Goal: Information Seeking & Learning: Learn about a topic

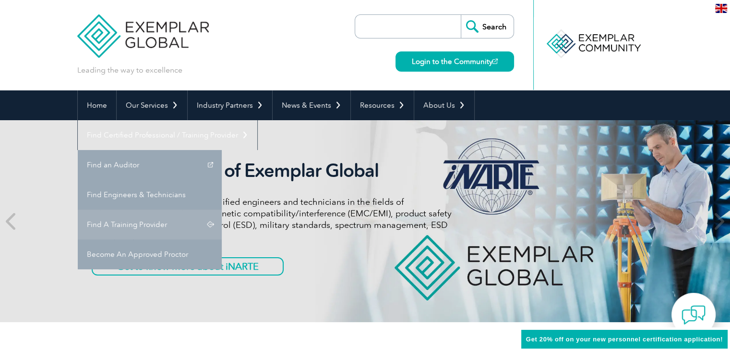
click at [222, 209] on link "Find A Training Provider" at bounding box center [150, 224] width 144 height 30
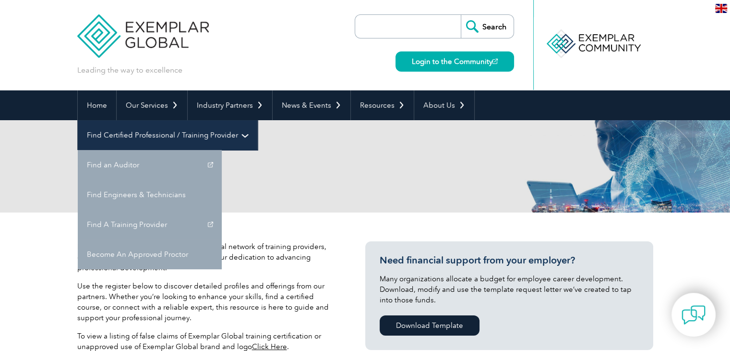
click at [257, 120] on link "Find Certified Professional / Training Provider" at bounding box center [168, 135] width 180 height 30
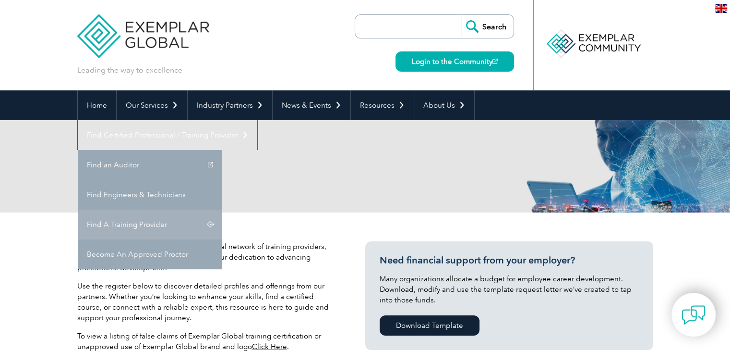
click at [222, 209] on link "Find A Training Provider" at bounding box center [150, 224] width 144 height 30
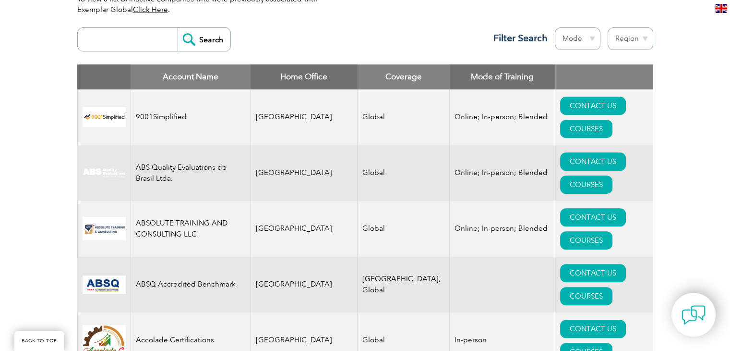
scroll to position [384, 0]
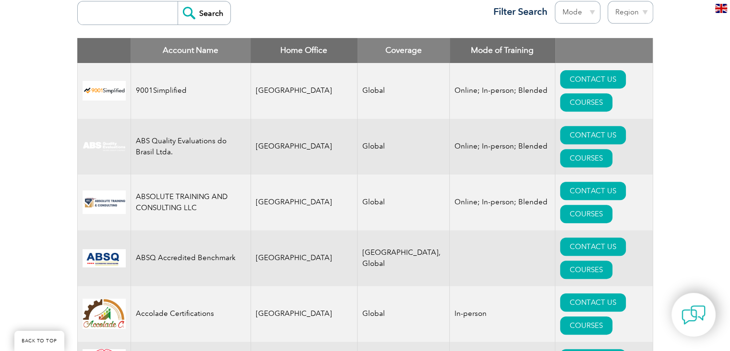
click at [146, 14] on input "search" at bounding box center [130, 12] width 95 height 23
type input "bluestar"
click at [190, 18] on input "Search" at bounding box center [204, 12] width 53 height 23
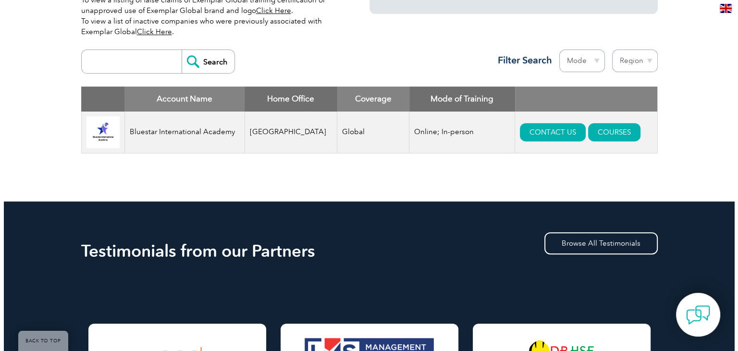
scroll to position [336, 0]
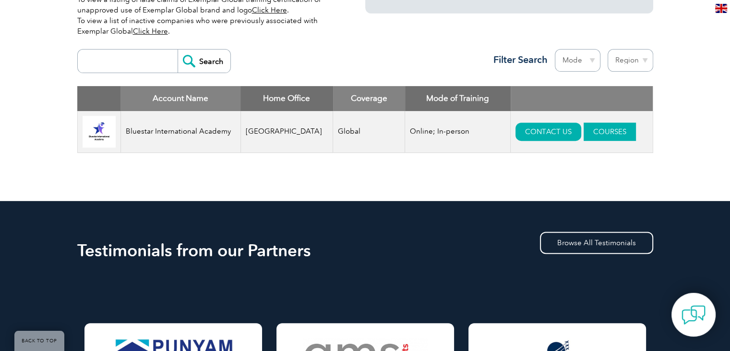
click at [597, 134] on link "COURSES" at bounding box center [610, 131] width 52 height 18
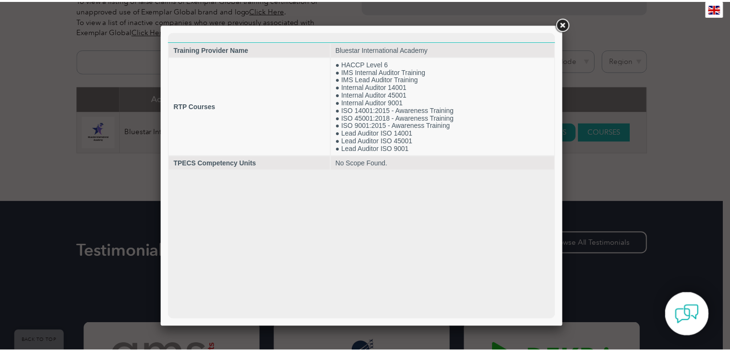
scroll to position [0, 0]
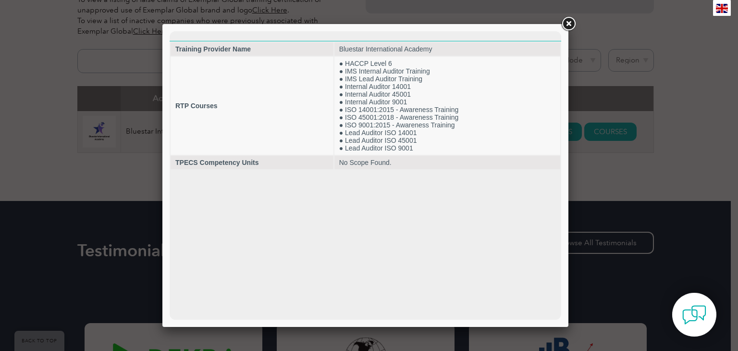
click at [569, 24] on link at bounding box center [567, 23] width 17 height 17
